Goal: Download file/media

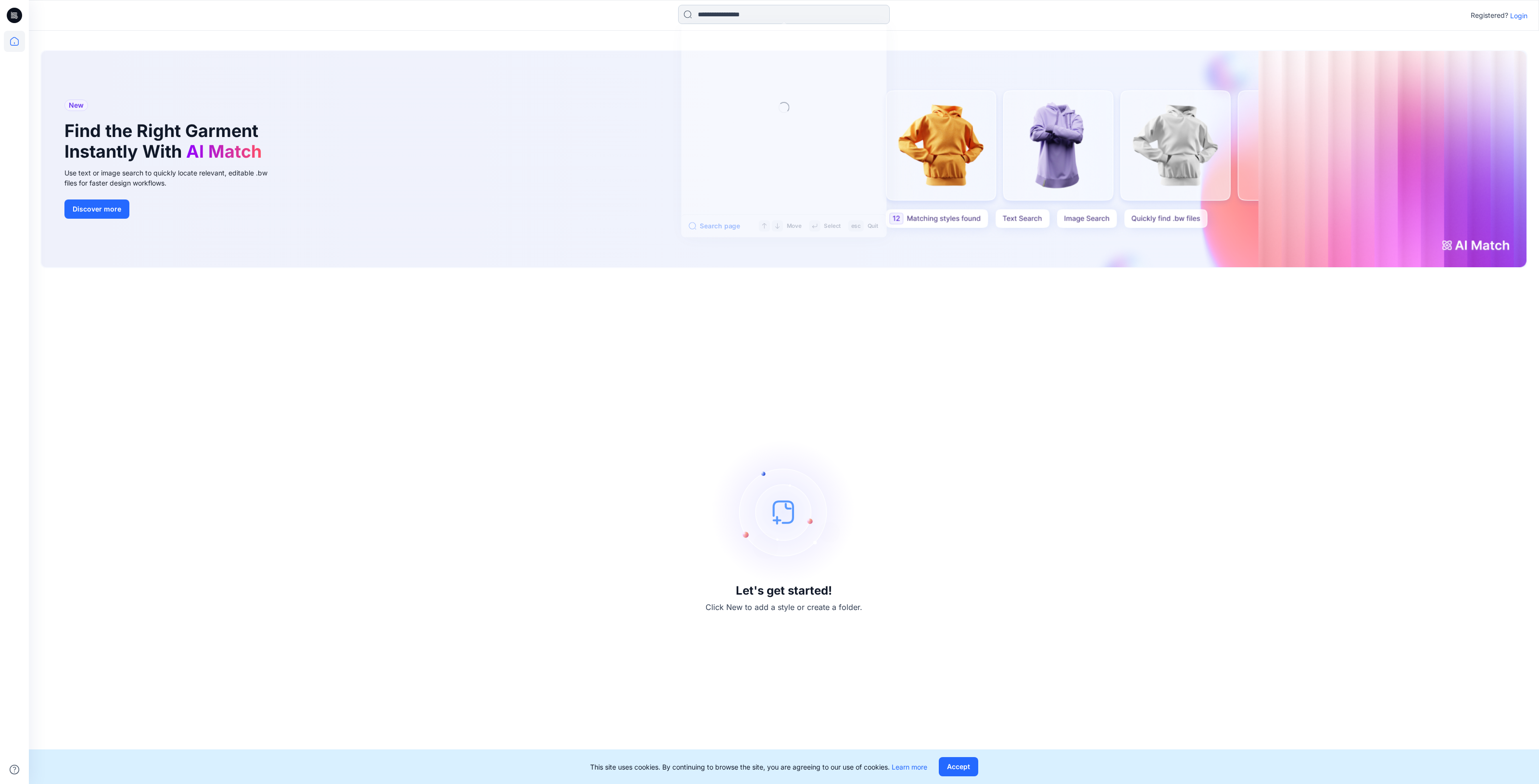
click at [839, 15] on input at bounding box center [784, 14] width 211 height 19
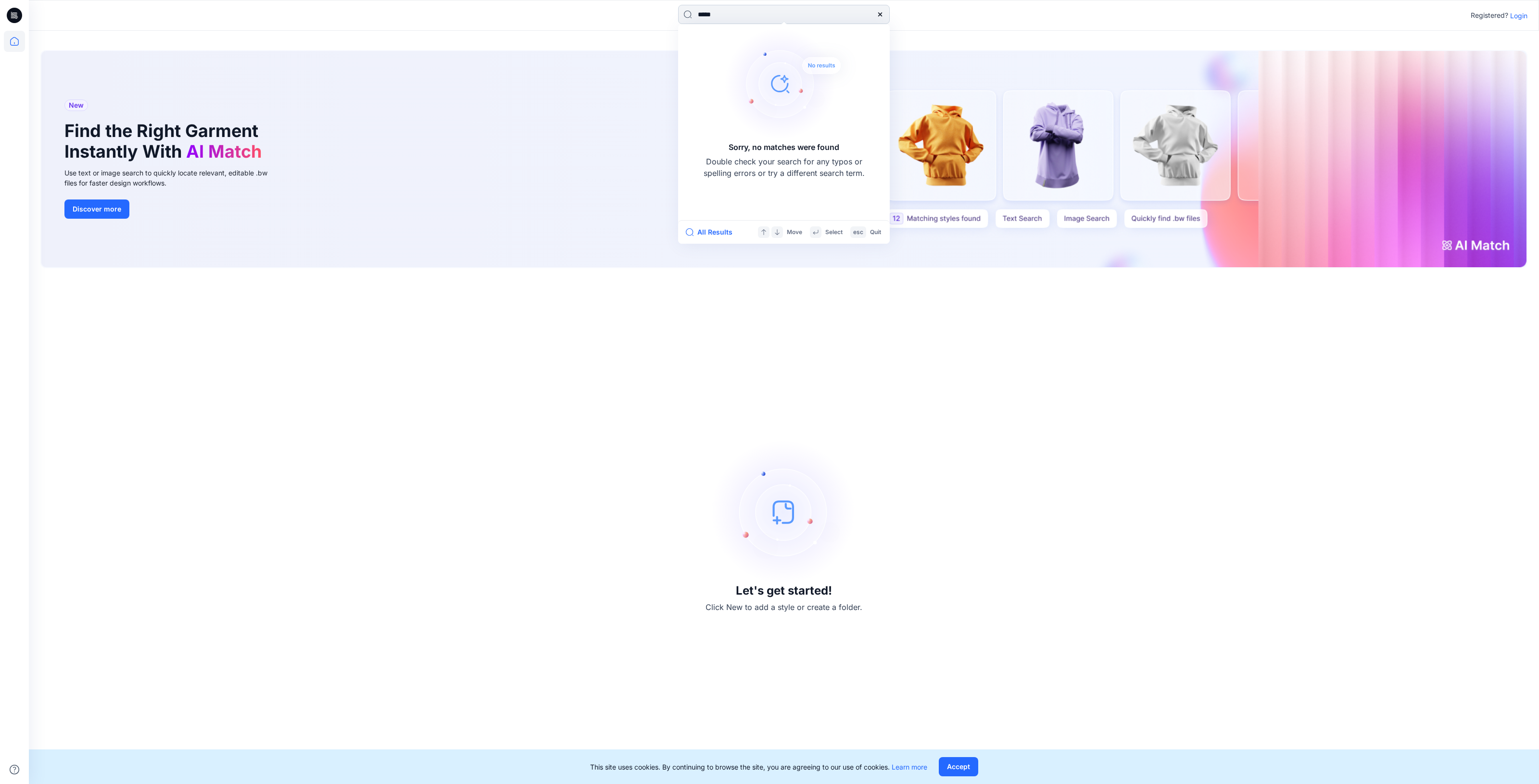
type input "*****"
click at [1523, 14] on p "Login" at bounding box center [1519, 16] width 17 height 10
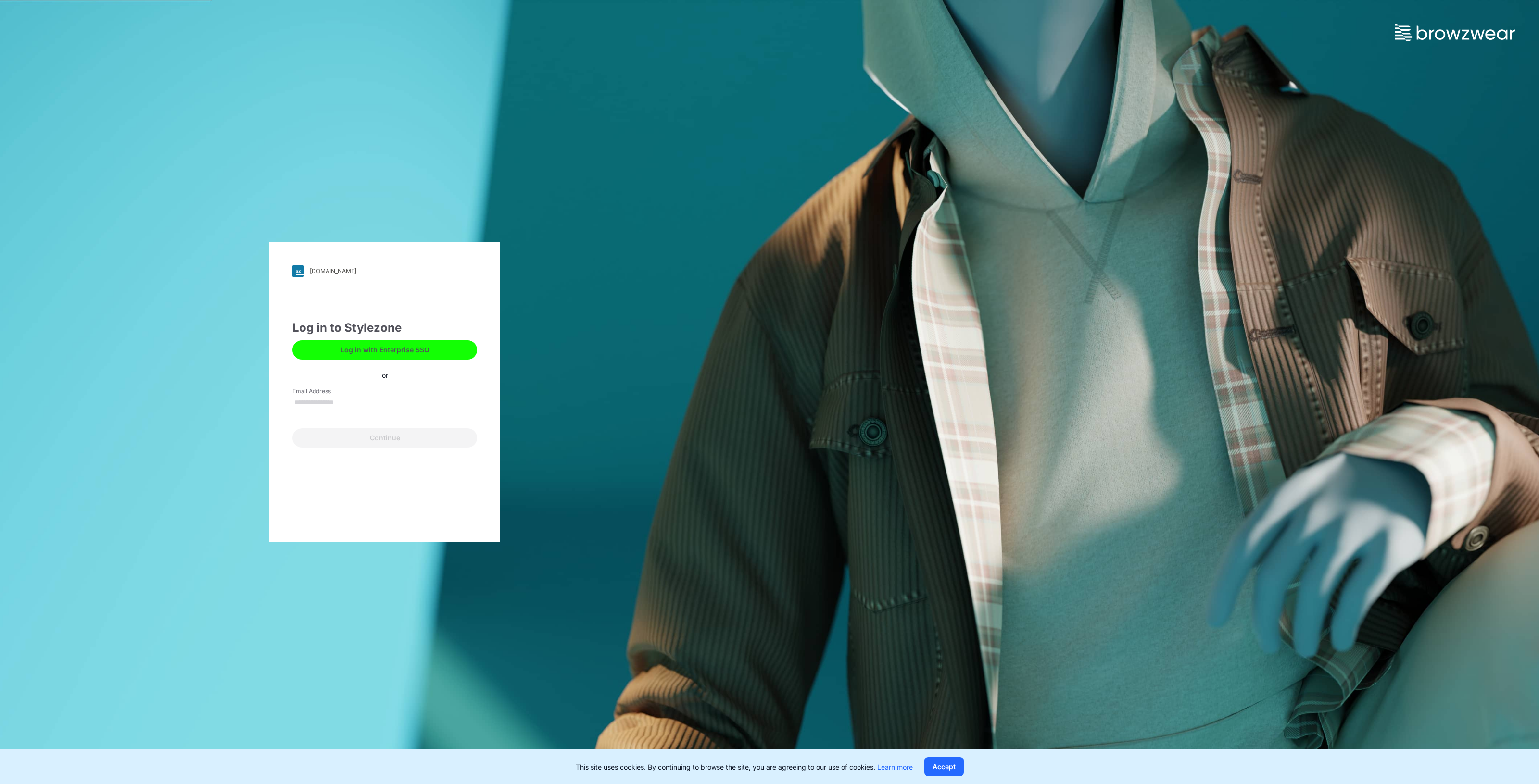
click at [427, 349] on button "Log in with Enterprise SSO" at bounding box center [384, 350] width 185 height 19
click at [396, 400] on input "Email Address" at bounding box center [384, 403] width 185 height 14
type input "**********"
click at [392, 436] on button "Continue" at bounding box center [384, 438] width 185 height 19
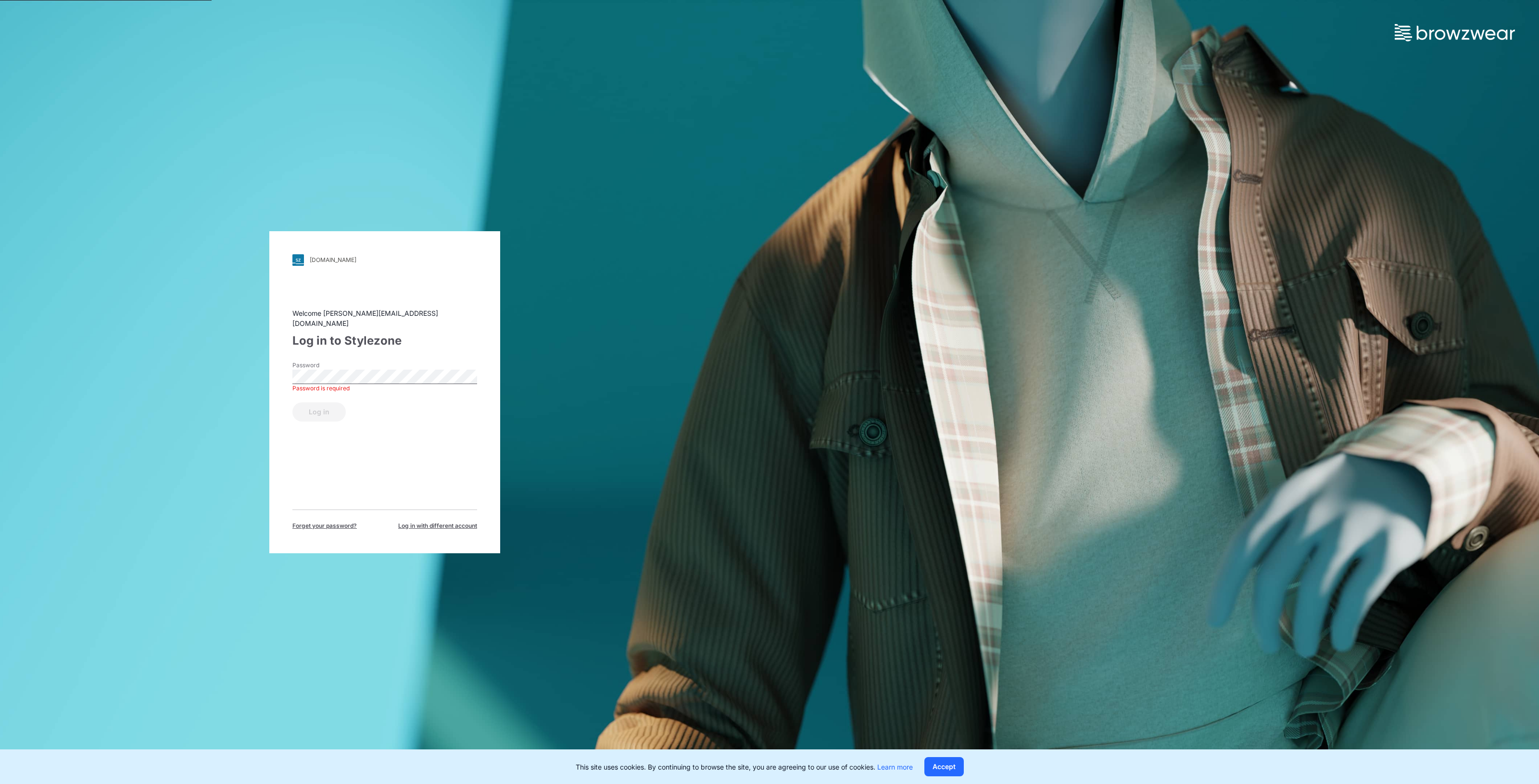
click at [450, 521] on span "Log in with different account" at bounding box center [438, 525] width 79 height 8
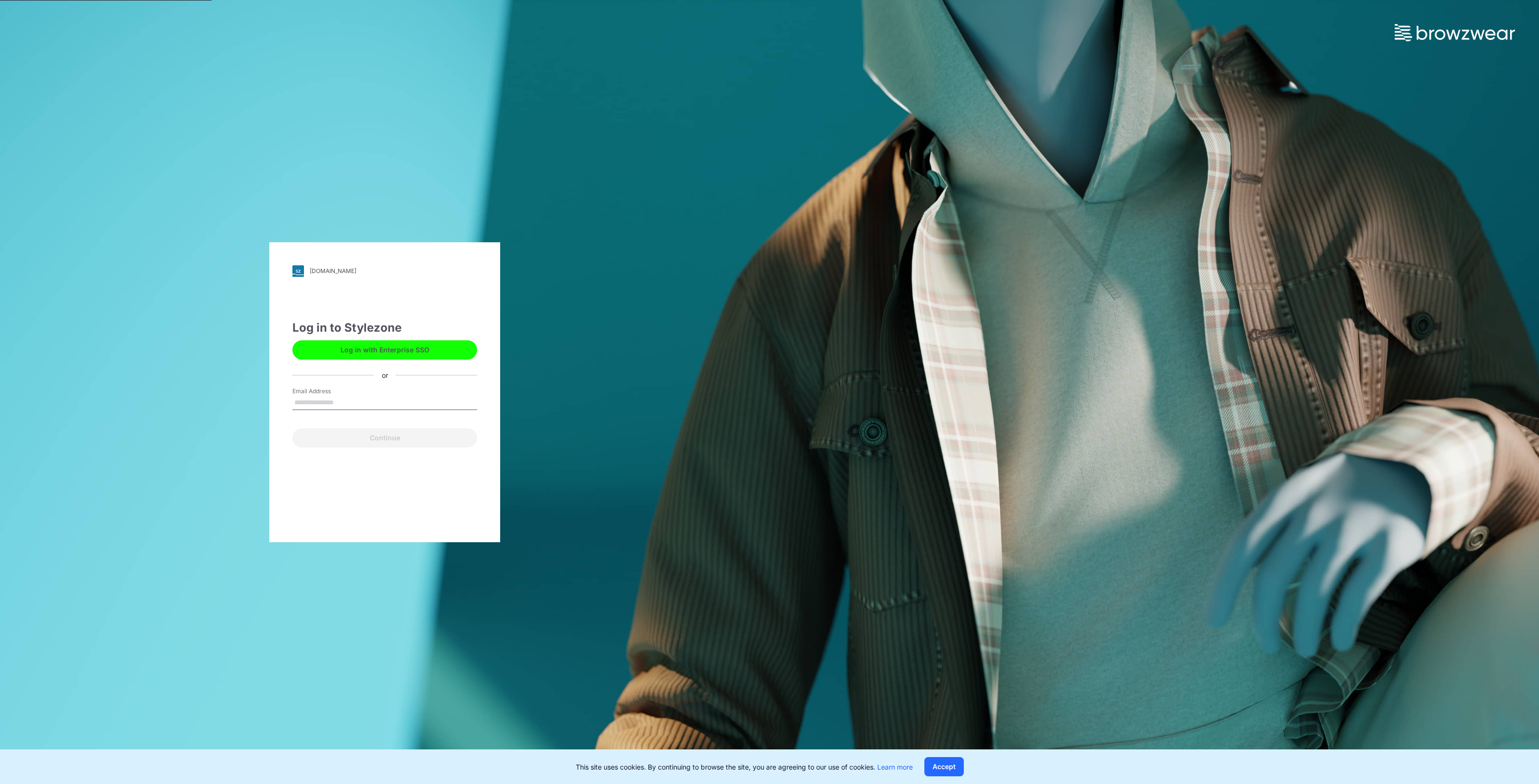
click at [349, 403] on input "Email Address" at bounding box center [384, 403] width 185 height 14
type input "**********"
click at [418, 442] on button "Continue" at bounding box center [384, 438] width 185 height 19
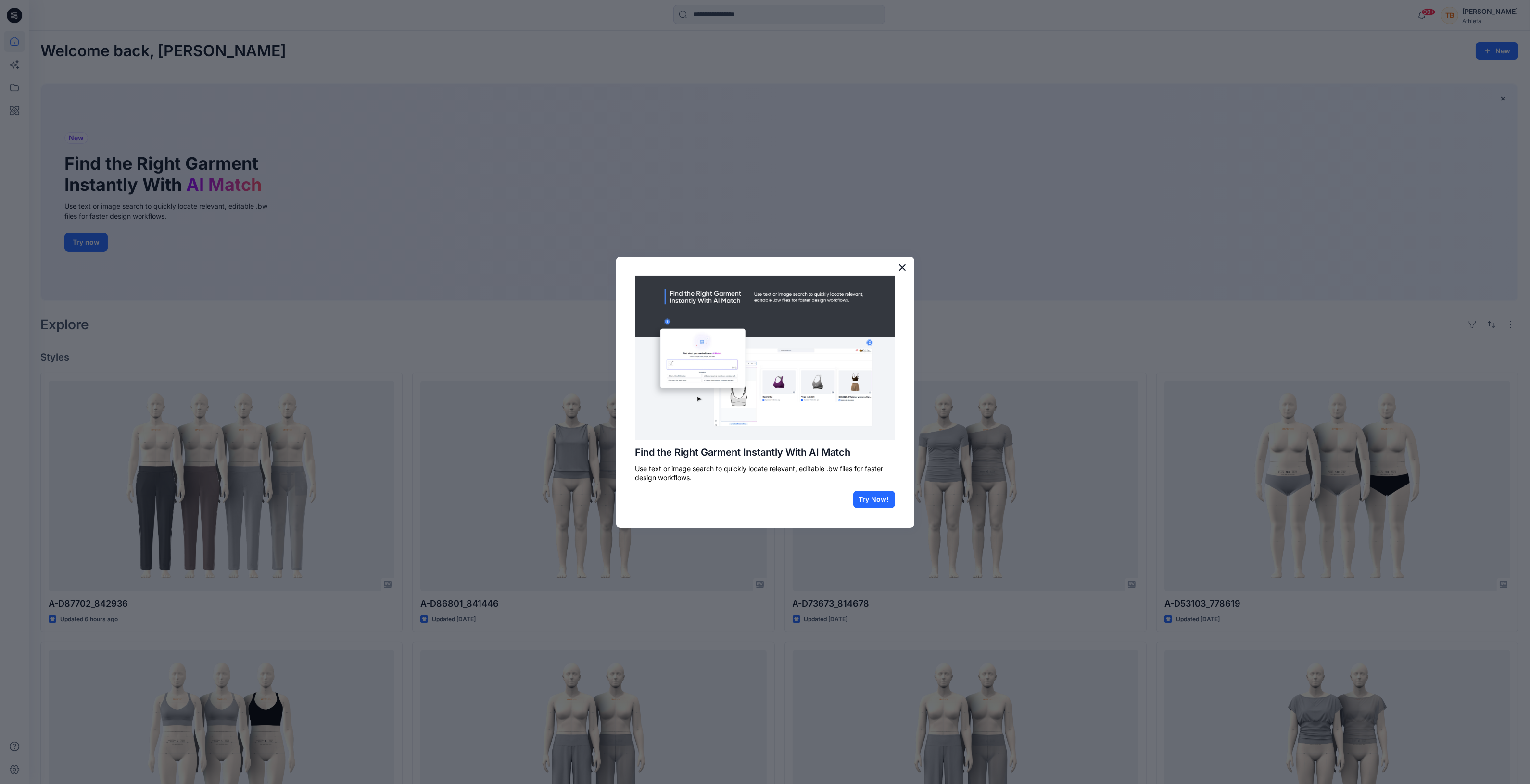
click at [901, 266] on button "×" at bounding box center [902, 268] width 9 height 16
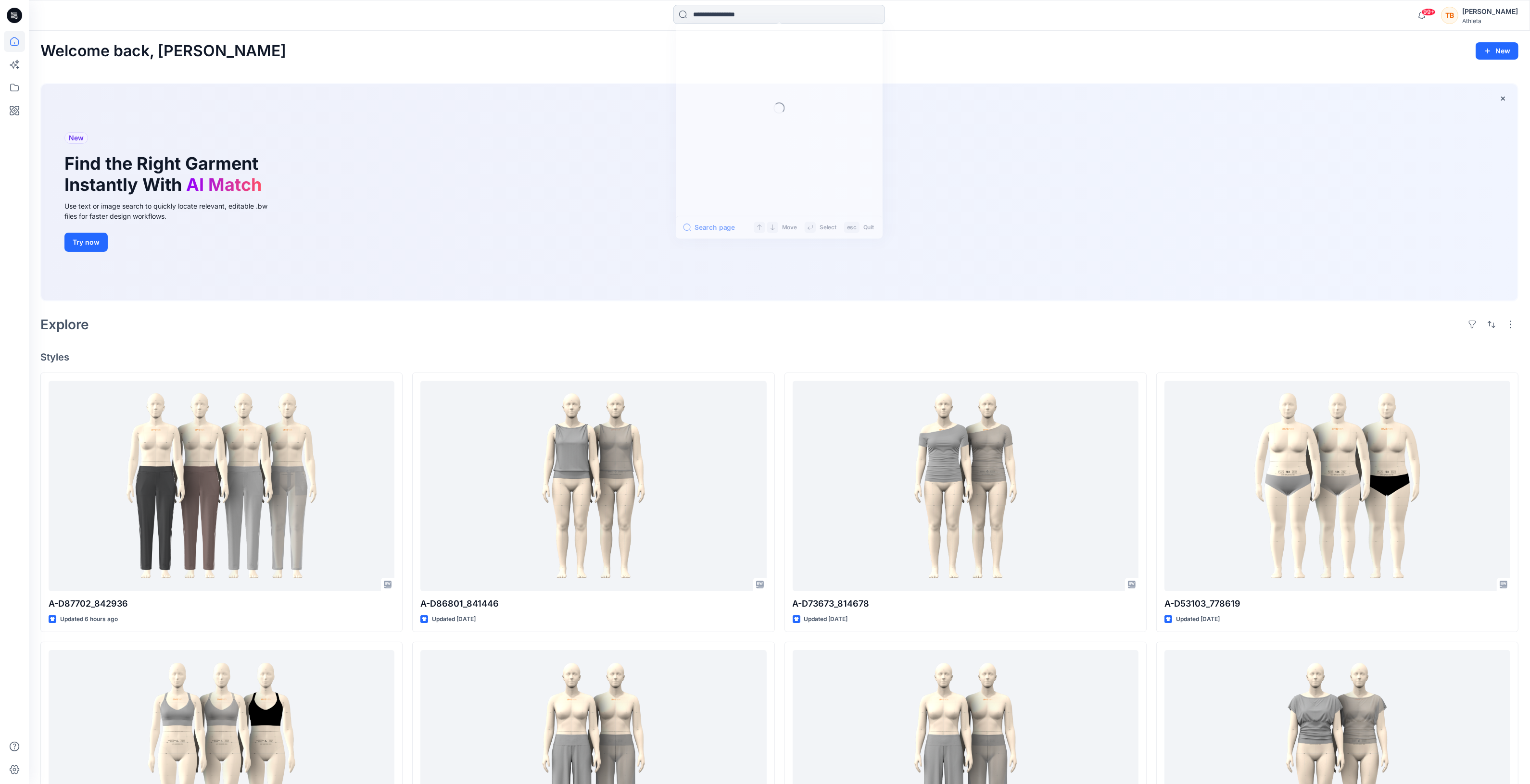
click at [738, 19] on input at bounding box center [779, 14] width 211 height 19
type input "*****"
click at [742, 51] on span "_832527" at bounding box center [741, 53] width 27 height 8
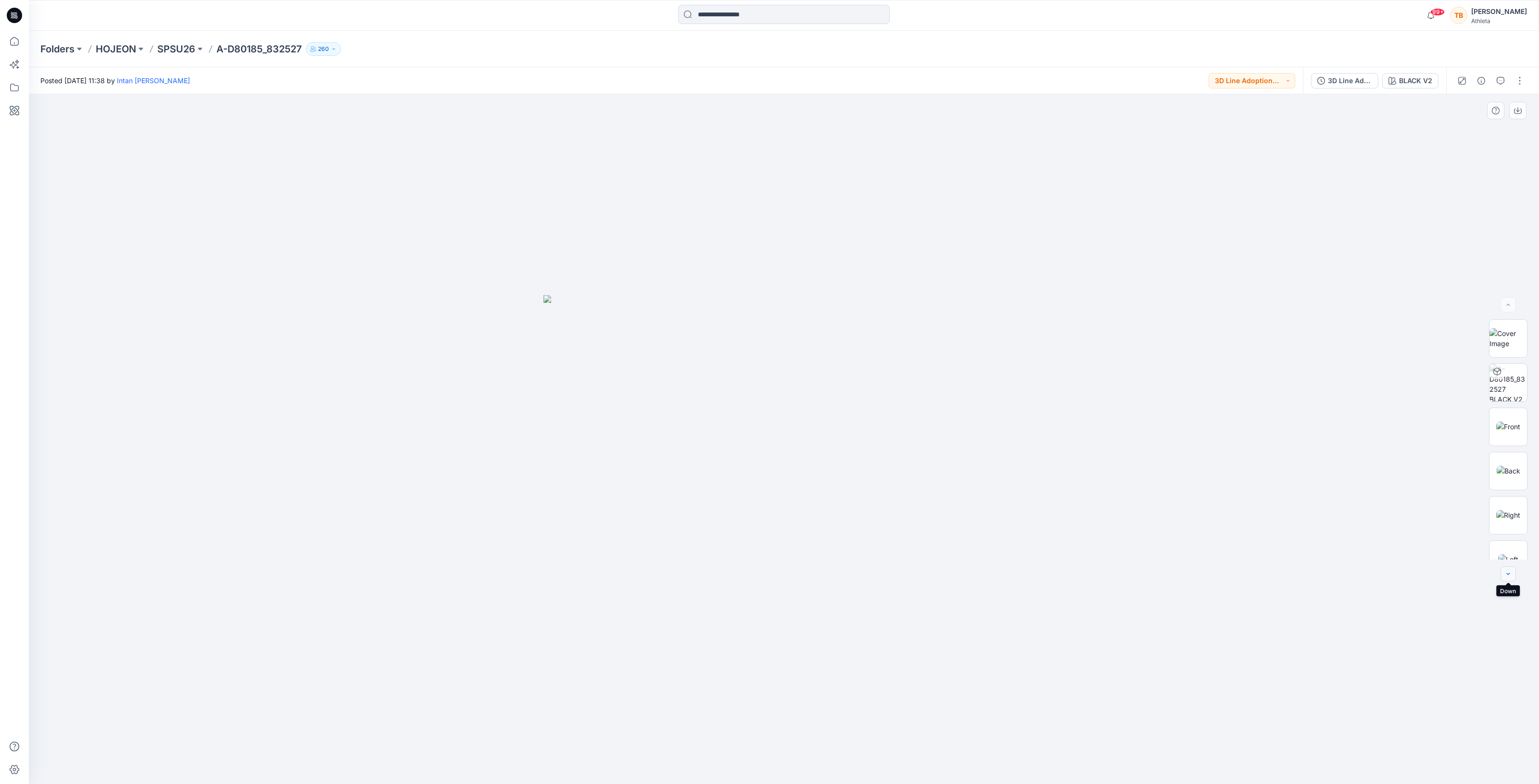
click at [1504, 574] on icon "button" at bounding box center [1508, 574] width 8 height 8
click at [1506, 575] on icon "button" at bounding box center [1508, 574] width 8 height 8
click at [1517, 75] on button "button" at bounding box center [1520, 81] width 16 height 16
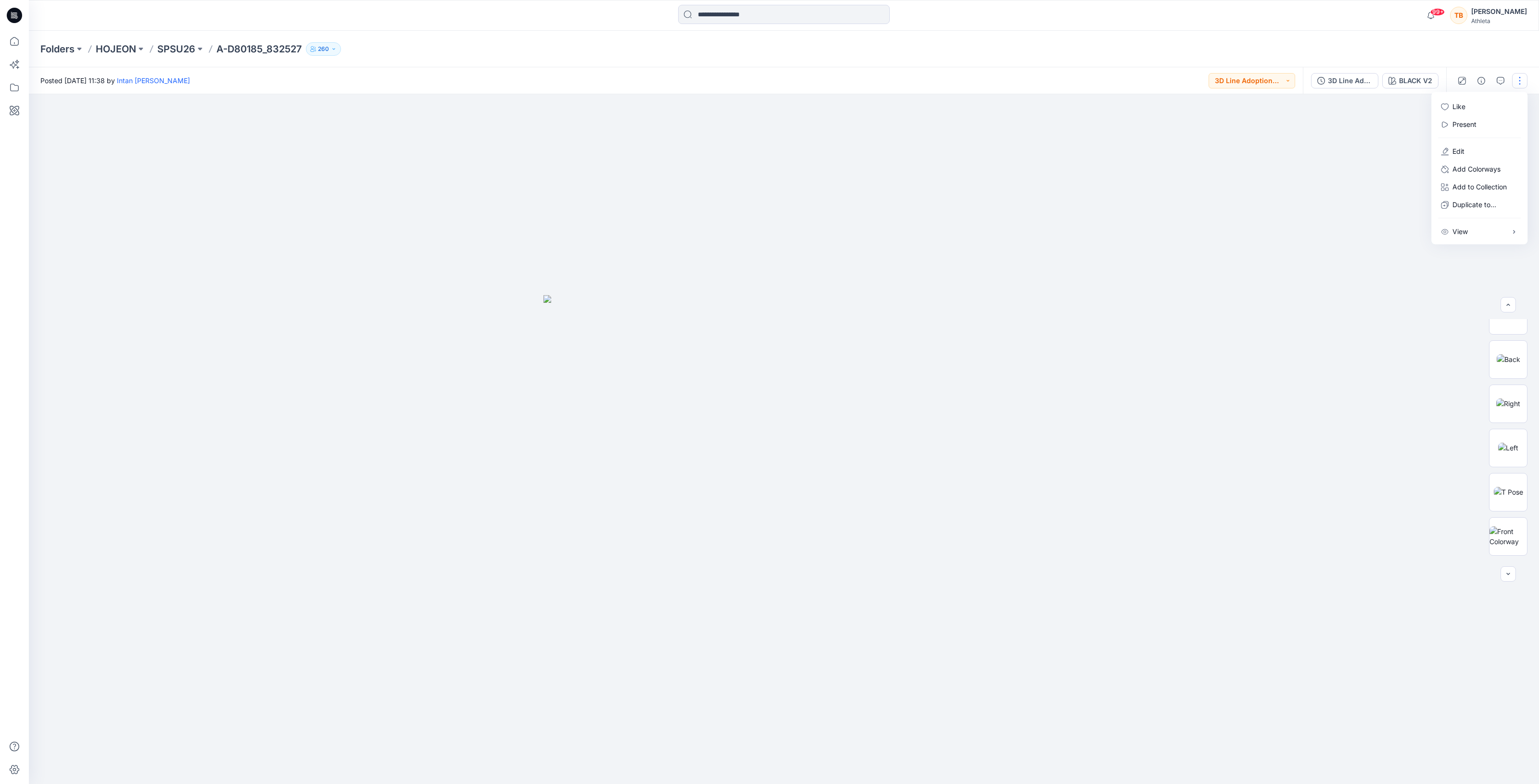
click at [1356, 142] on div at bounding box center [784, 439] width 1510 height 690
click at [1516, 82] on button "button" at bounding box center [1520, 81] width 16 height 16
click at [1507, 494] on span "BW" at bounding box center [1508, 496] width 19 height 17
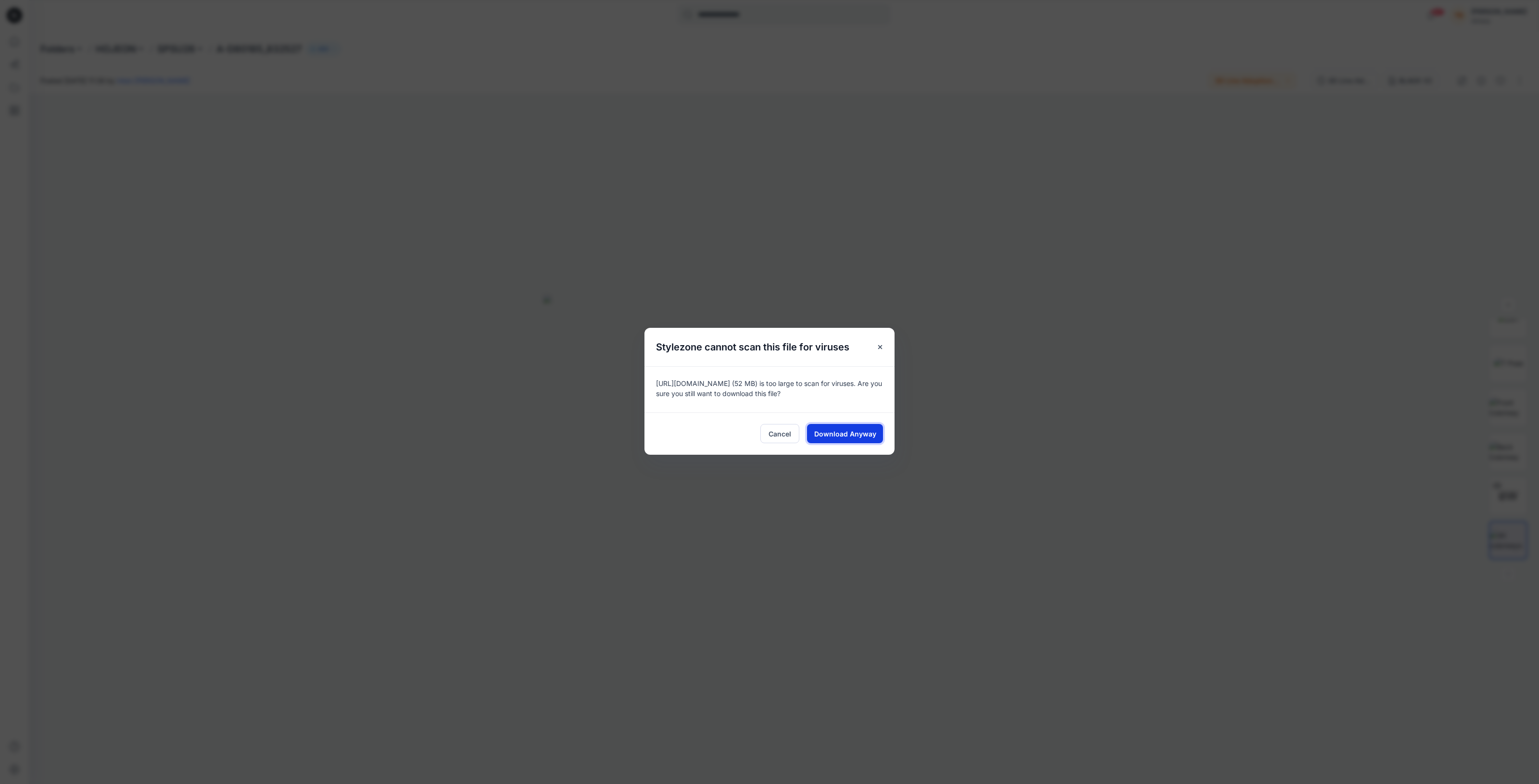
click at [847, 429] on span "Download Anyway" at bounding box center [845, 433] width 62 height 10
